Goal: Information Seeking & Learning: Learn about a topic

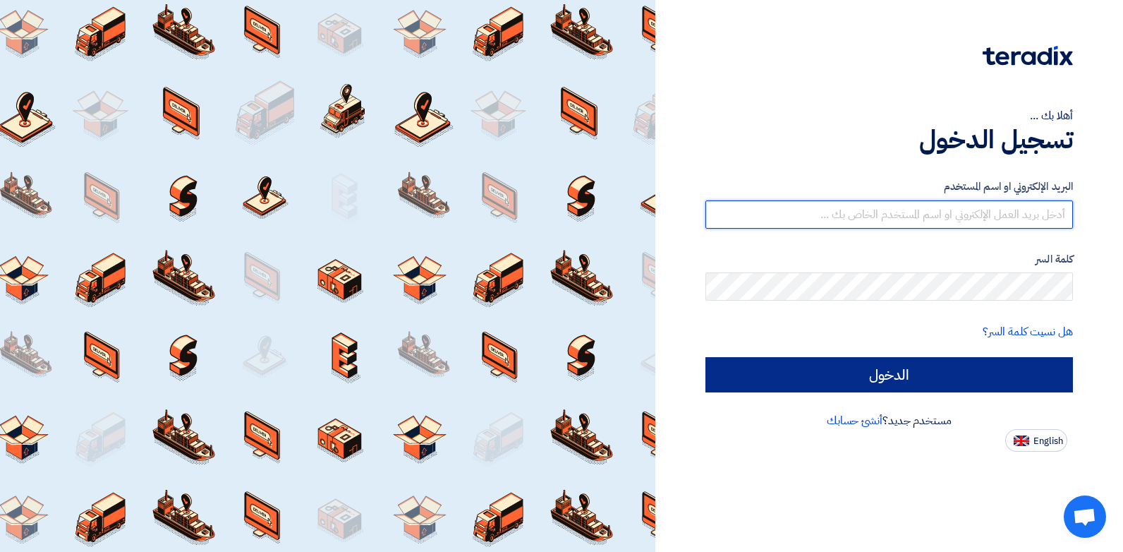
type input "[EMAIL_ADDRESS][DOMAIN_NAME]"
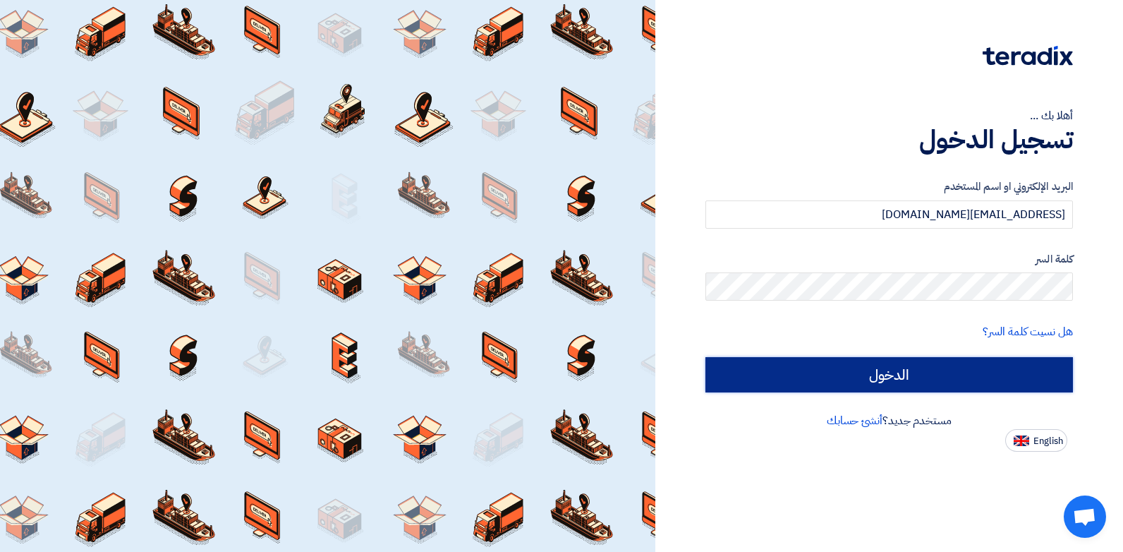
click at [857, 377] on input "الدخول" at bounding box center [890, 374] width 368 height 35
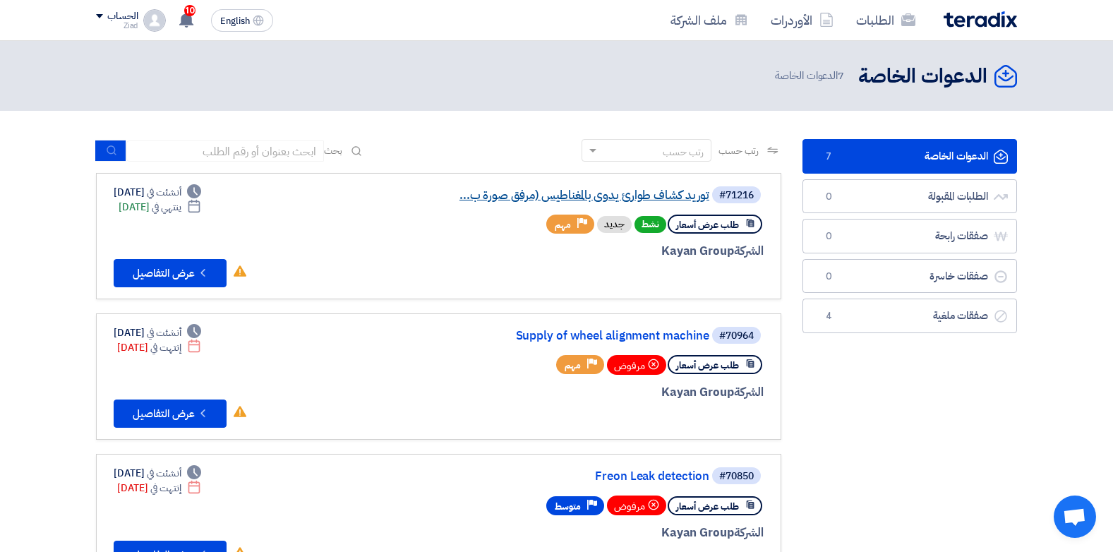
click at [529, 193] on link "توريد كشاف طوارئ يدوى بالمغناطيس (مرفق صورة ب..." at bounding box center [568, 195] width 282 height 13
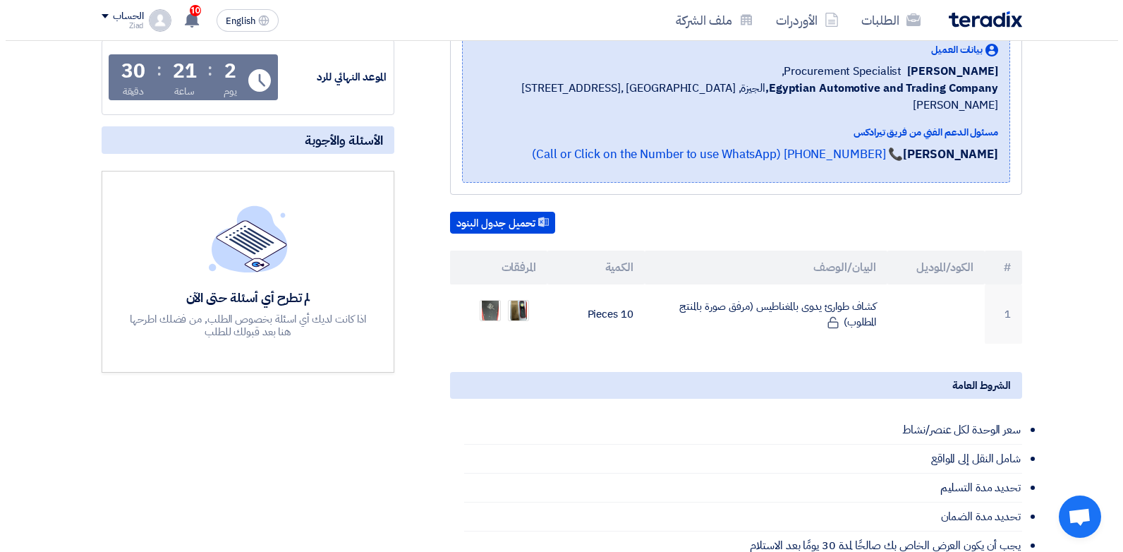
scroll to position [265, 0]
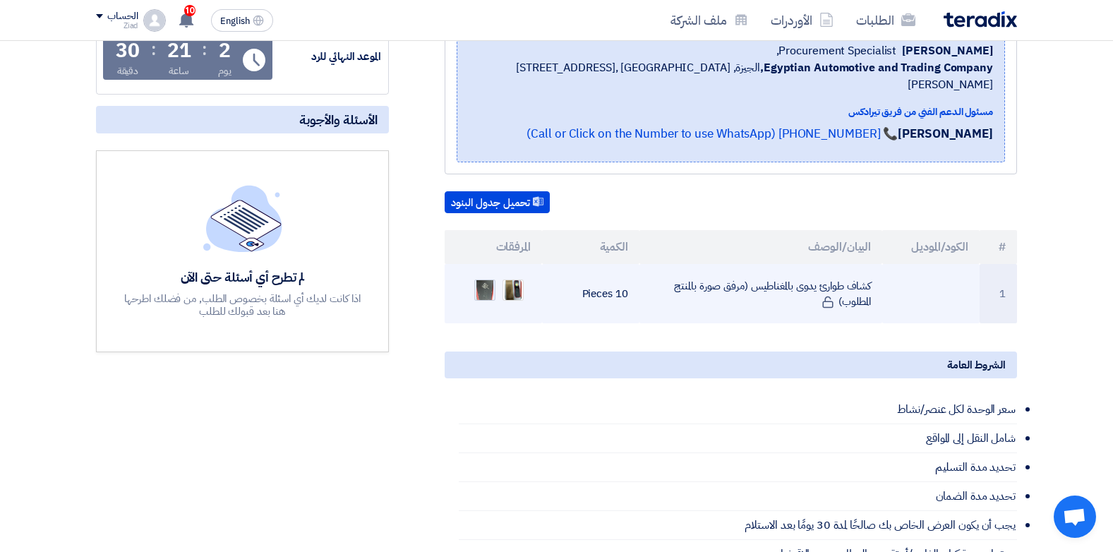
click at [485, 275] on img at bounding box center [485, 290] width 20 height 33
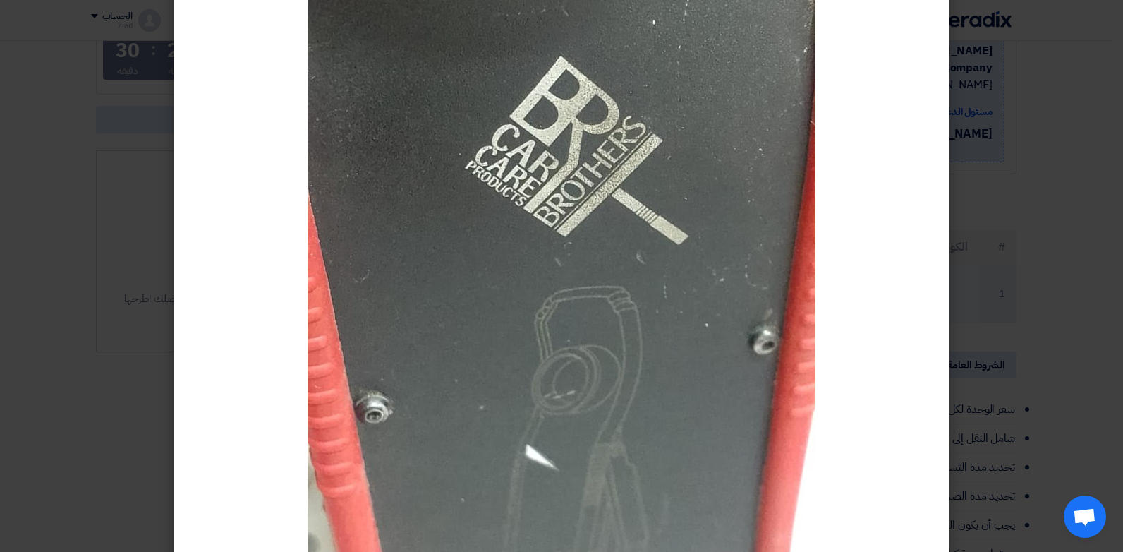
scroll to position [194, 0]
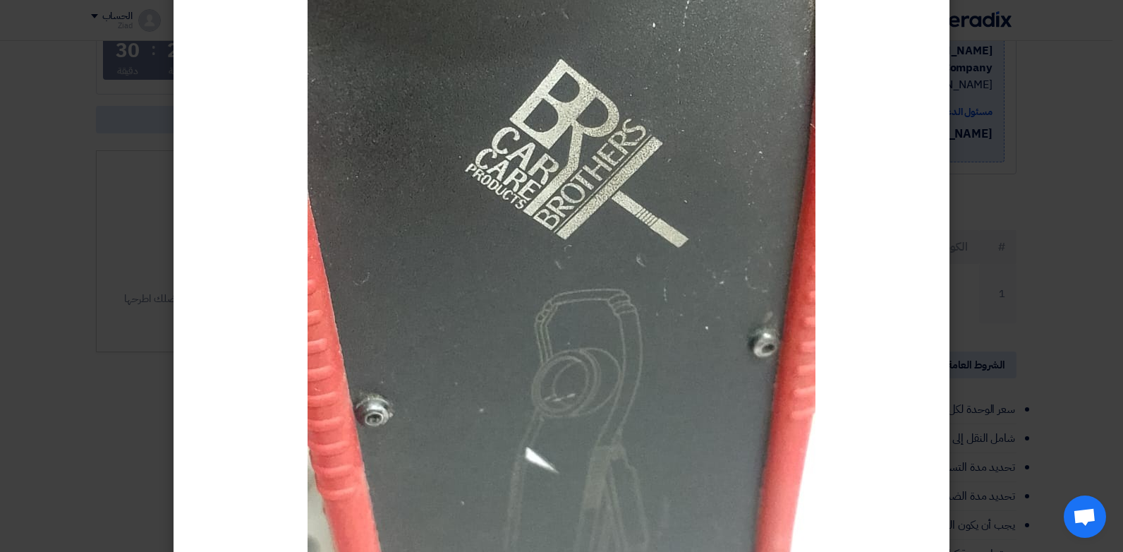
click at [891, 303] on div at bounding box center [562, 282] width 776 height 926
click at [1014, 152] on modal-container at bounding box center [561, 276] width 1123 height 552
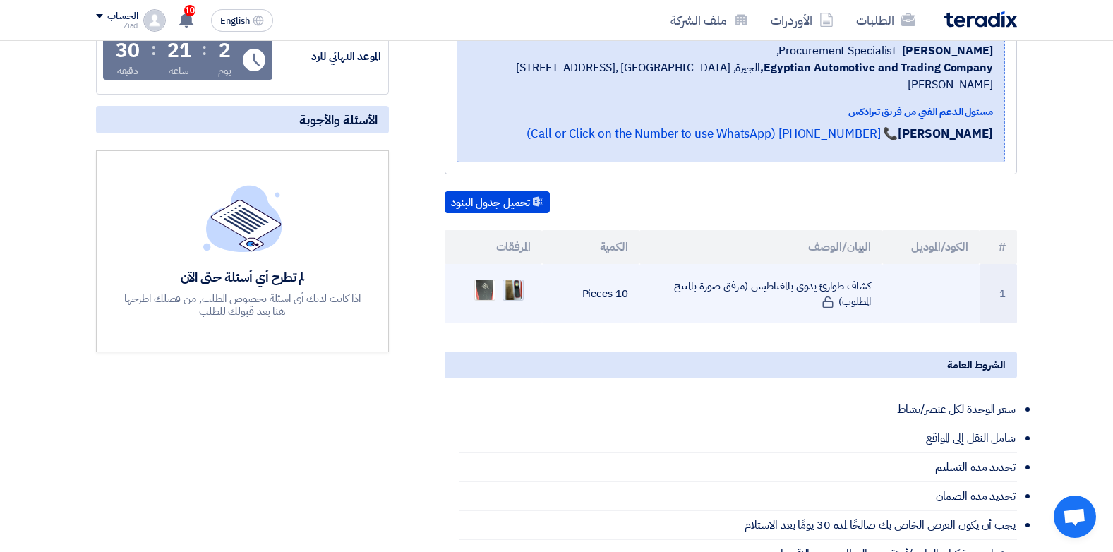
click at [518, 277] on img at bounding box center [513, 289] width 20 height 25
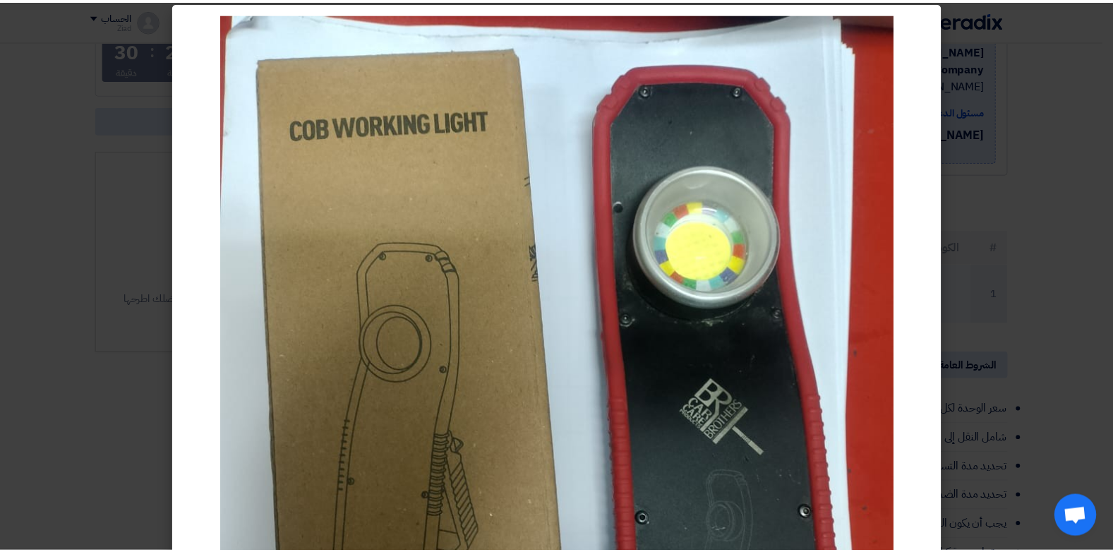
scroll to position [0, 0]
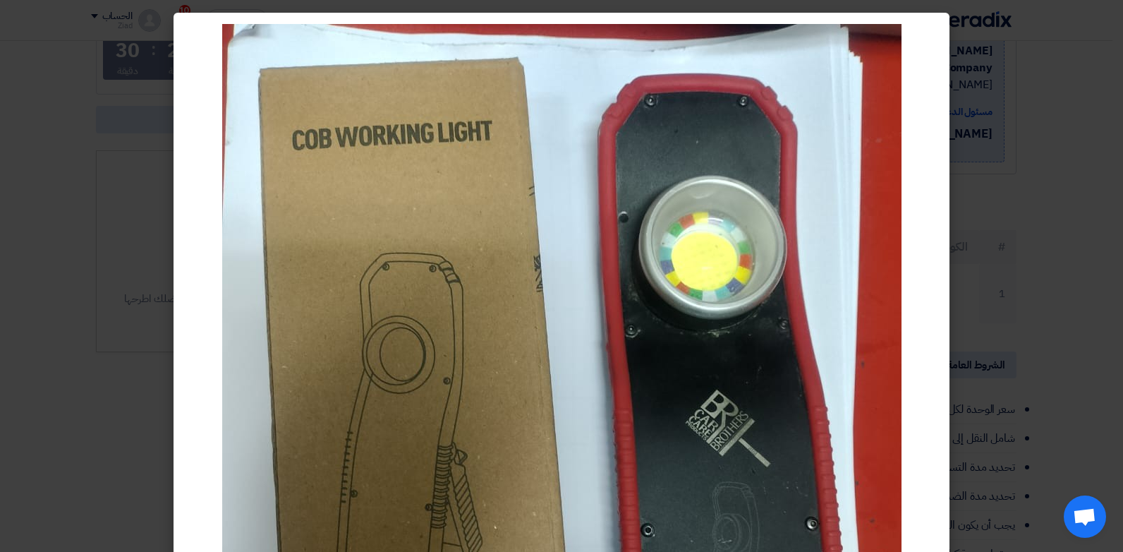
click at [980, 231] on modal-container at bounding box center [561, 276] width 1123 height 552
